Goal: Information Seeking & Learning: Learn about a topic

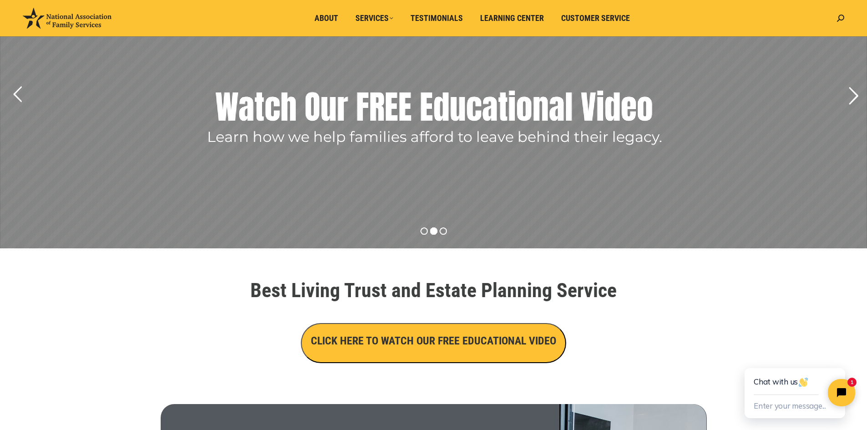
click at [852, 93] on rs-arrow at bounding box center [853, 96] width 23 height 23
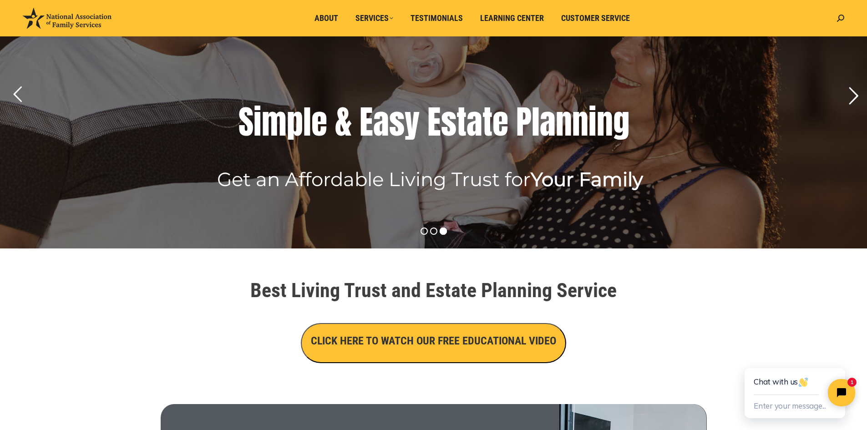
click at [853, 97] on rs-arrow at bounding box center [853, 96] width 23 height 23
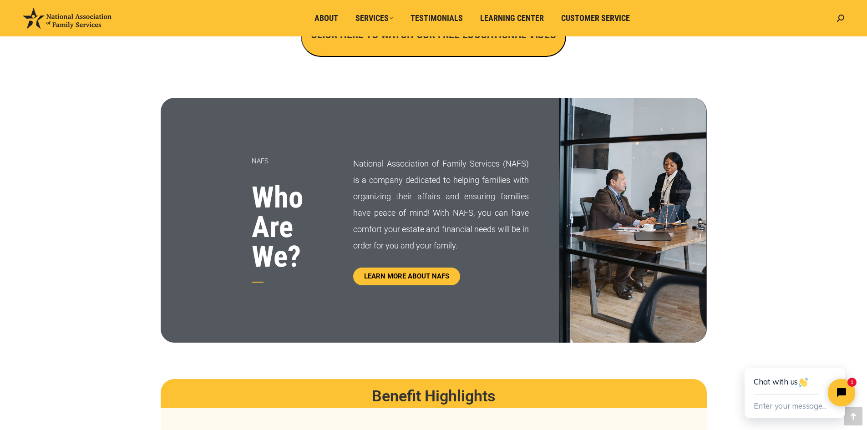
scroll to position [410, 0]
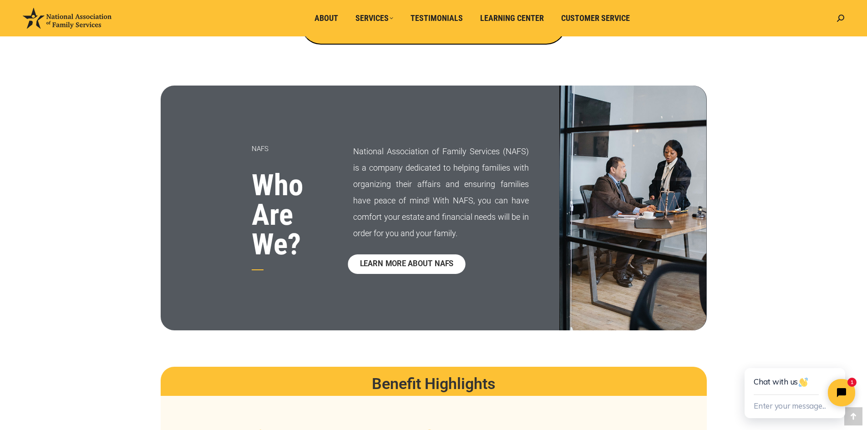
click at [437, 267] on span "LEARN MORE ABOUT NAFS" at bounding box center [407, 264] width 94 height 8
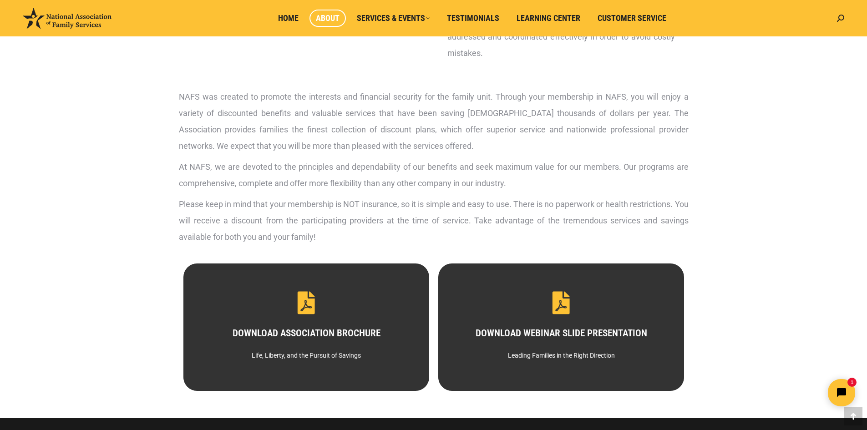
scroll to position [292, 0]
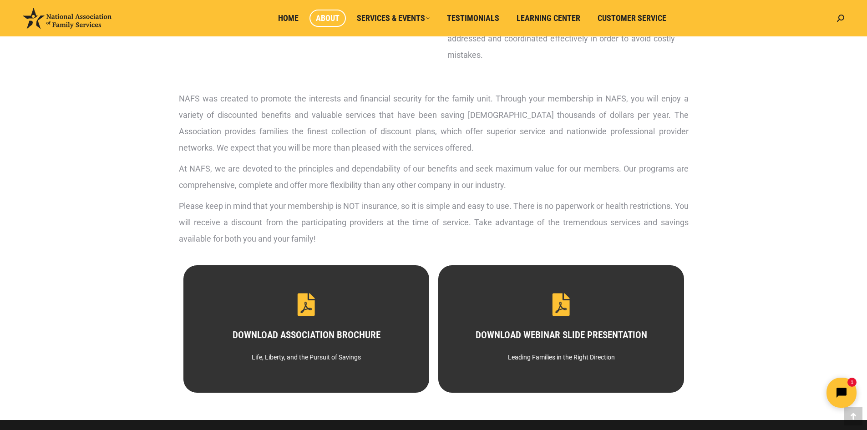
click at [844, 390] on icon "Open chat widget" at bounding box center [847, 393] width 8 height 8
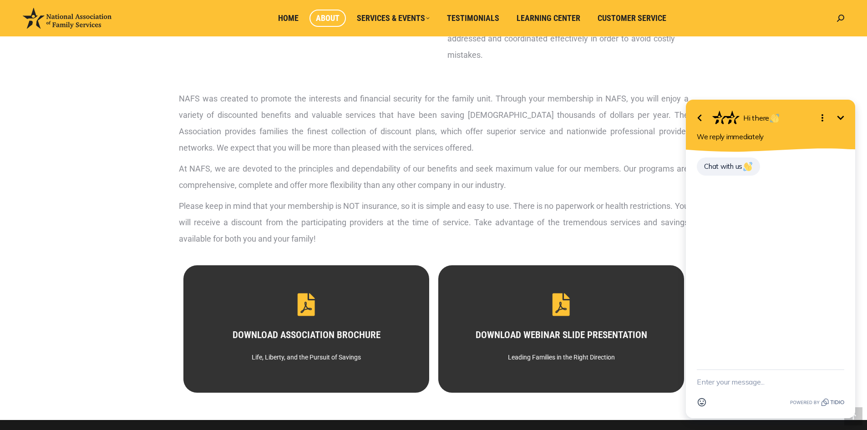
click at [779, 80] on div "Join Thousands of Members Taking Advantage of Savings on Discounted Benefits Th…" at bounding box center [433, 127] width 867 height 586
click at [697, 116] on icon "button" at bounding box center [699, 117] width 11 height 11
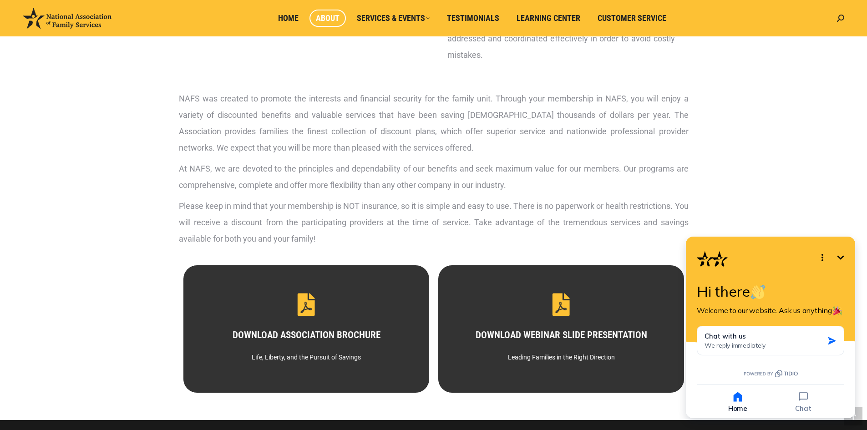
click at [842, 257] on icon "Minimize" at bounding box center [840, 257] width 11 height 11
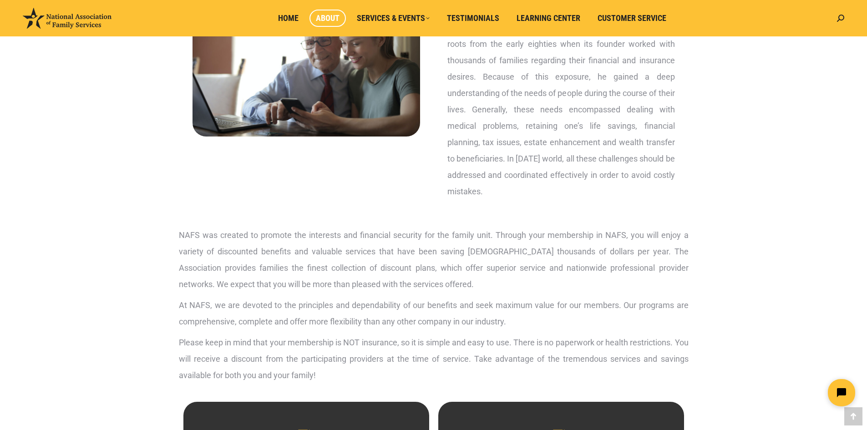
scroll to position [0, 0]
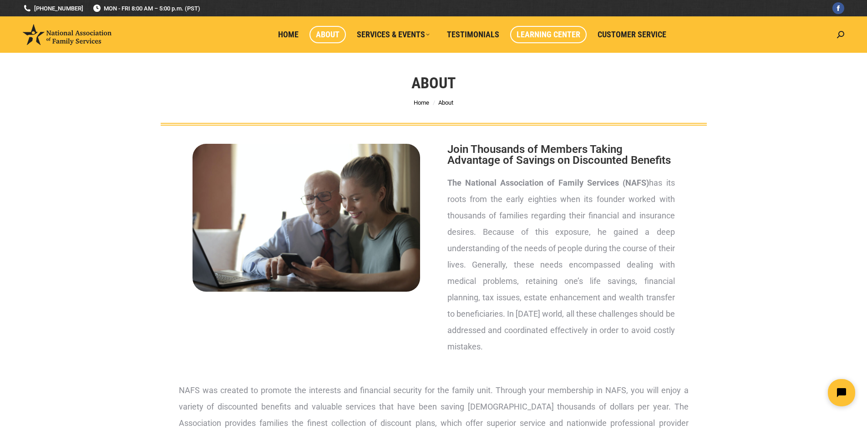
click at [545, 34] on span "Learning Center" at bounding box center [549, 35] width 64 height 10
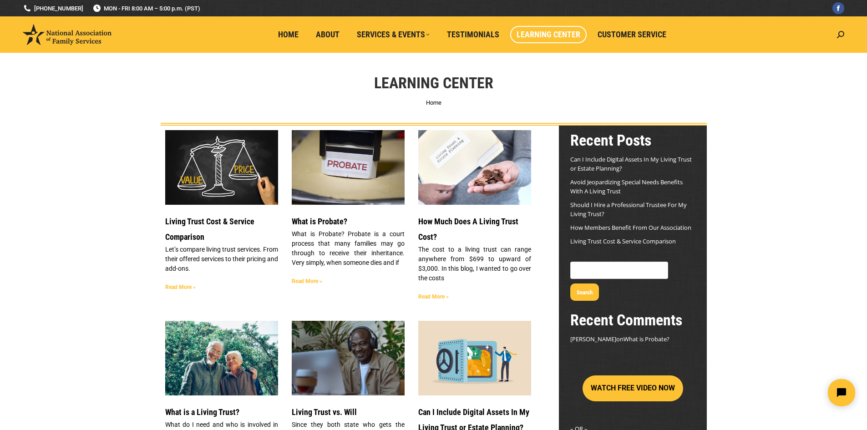
click at [631, 227] on link "How Members Benefit From Our Association" at bounding box center [630, 228] width 121 height 8
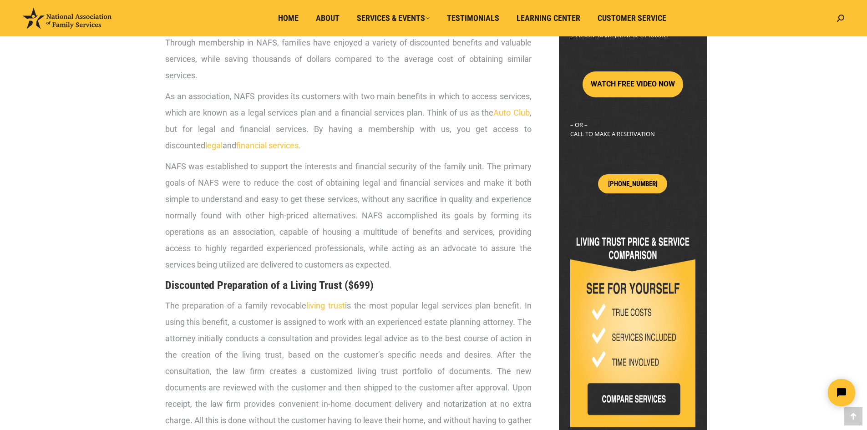
scroll to position [319, 0]
